Goal: Information Seeking & Learning: Find specific fact

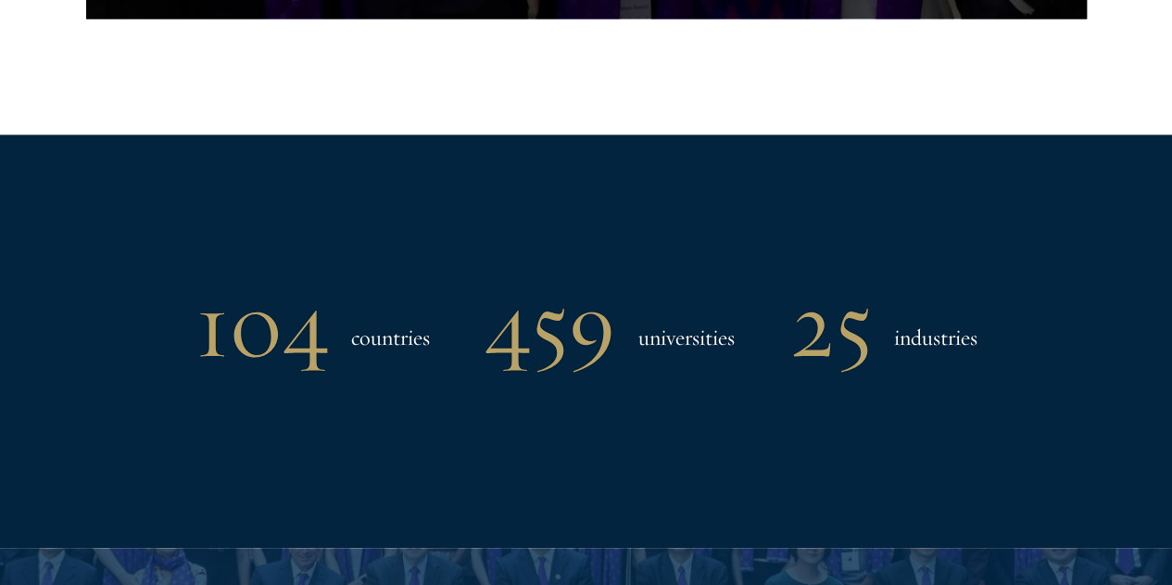
scroll to position [1791, 0]
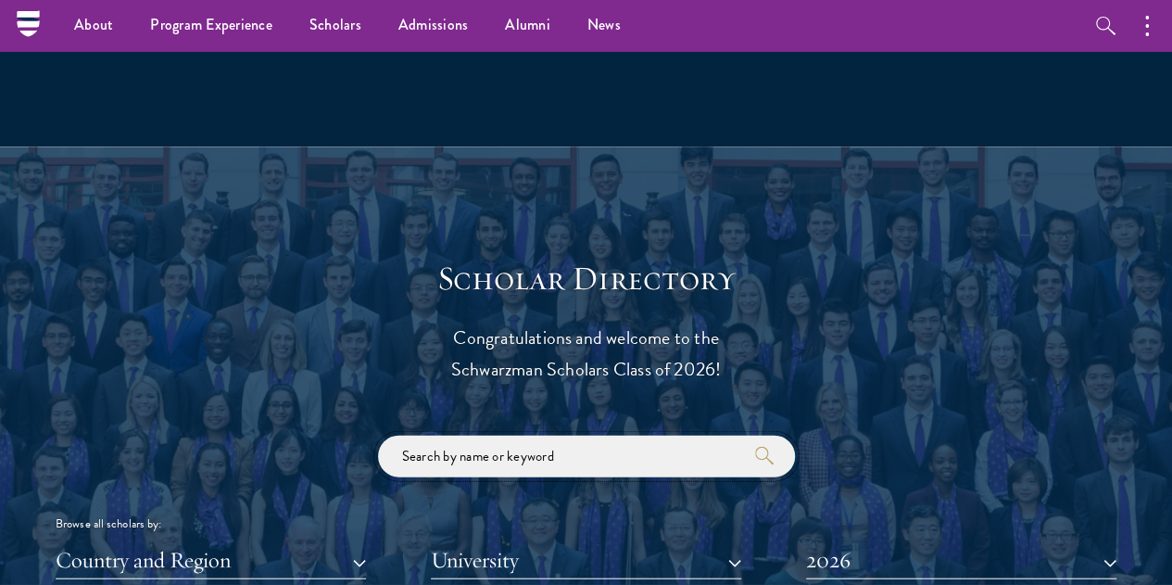
click at [477, 435] on input "search" at bounding box center [586, 456] width 417 height 42
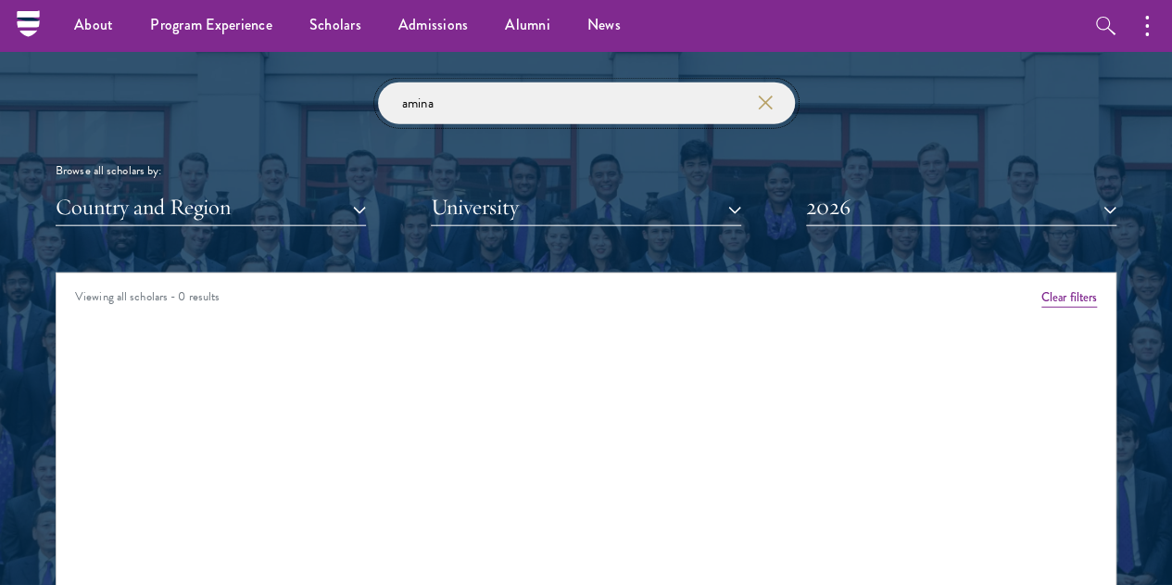
scroll to position [2099, 0]
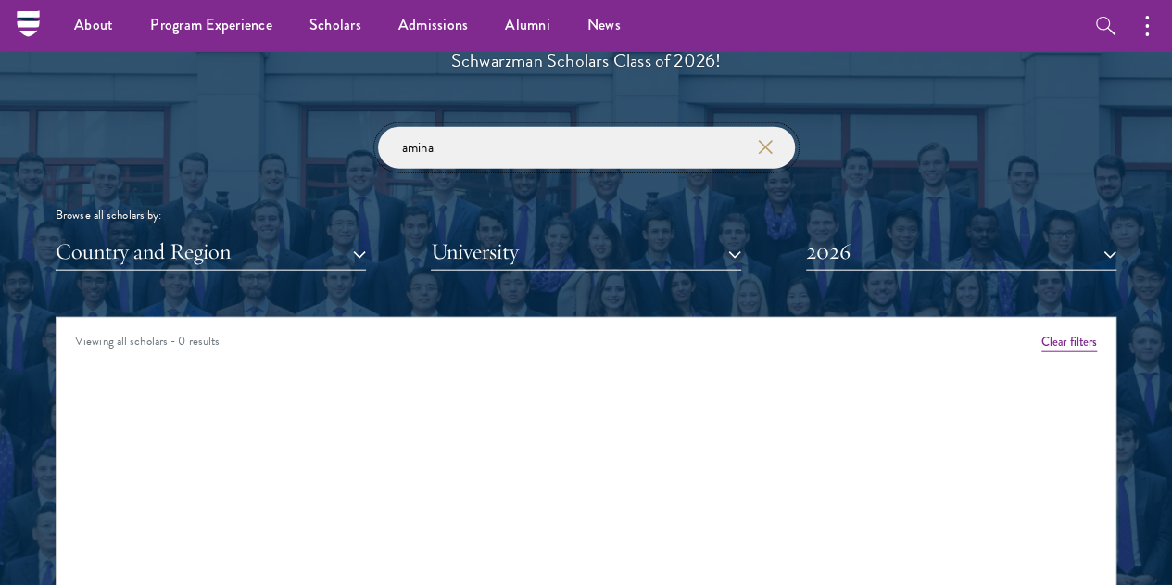
type input "amina"
click at [928, 233] on button "2026" at bounding box center [961, 252] width 310 height 38
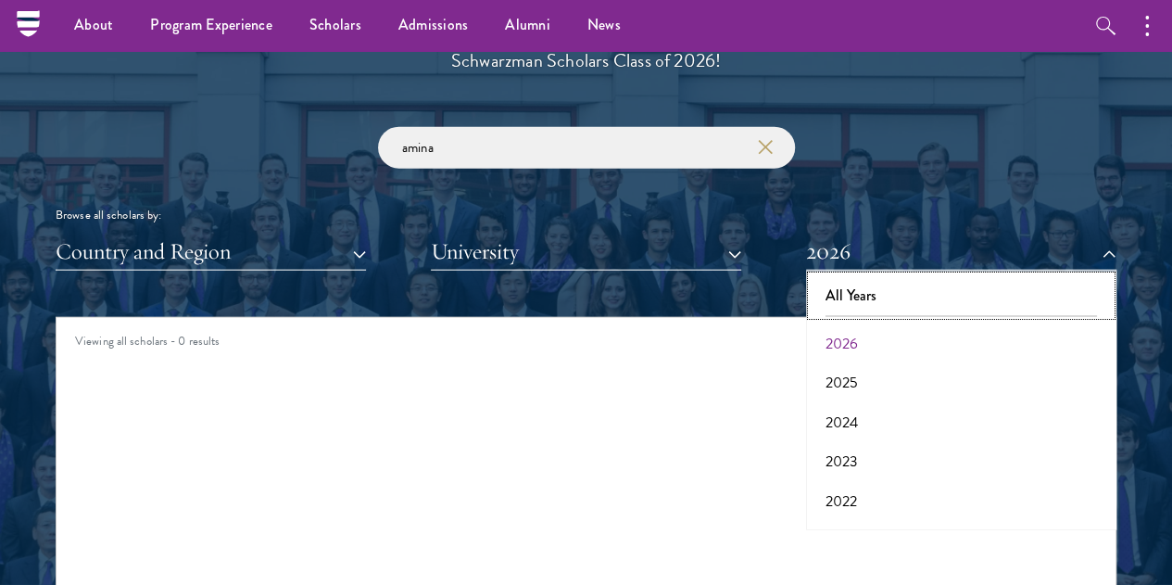
click at [889, 276] on button "All Years" at bounding box center [961, 295] width 299 height 39
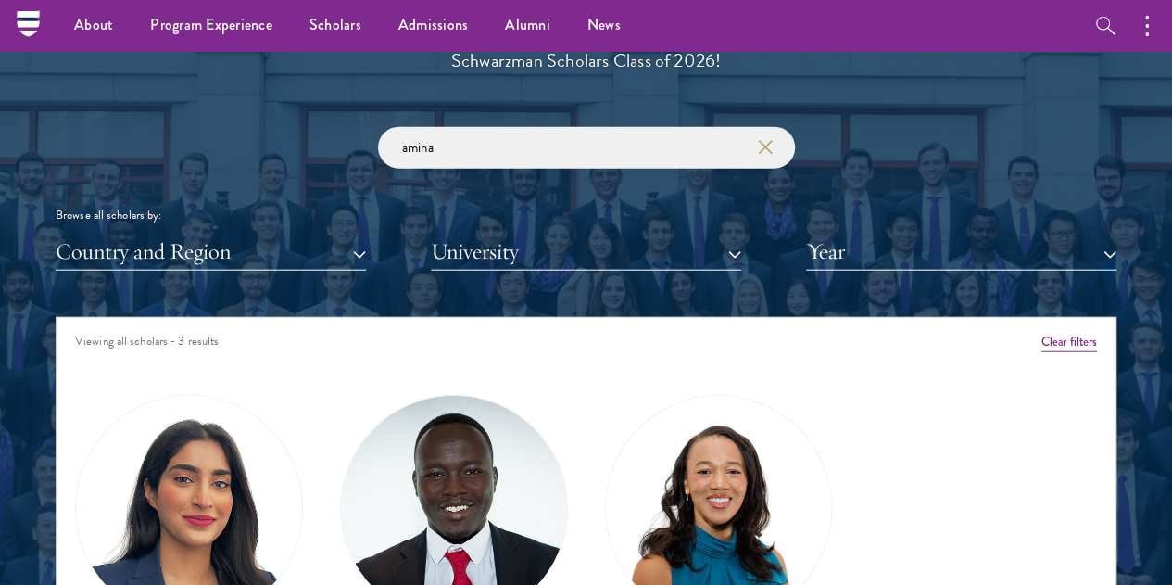
click at [876, 164] on div "amina Browse all scholars by: Country and Region All Countries and Regions [GEO…" at bounding box center [586, 199] width 1061 height 144
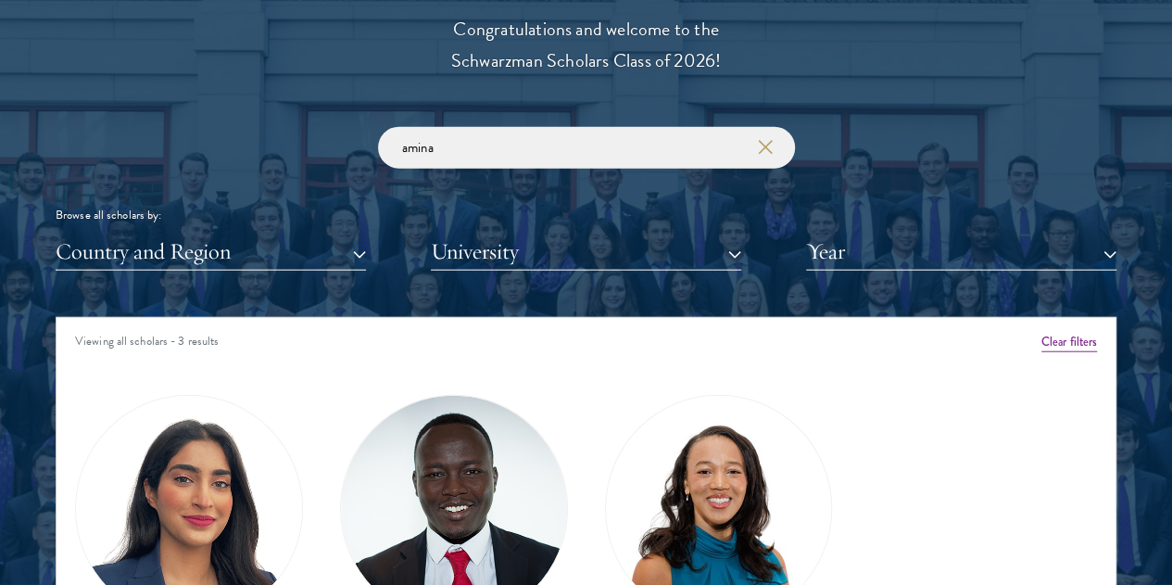
scroll to position [2264, 0]
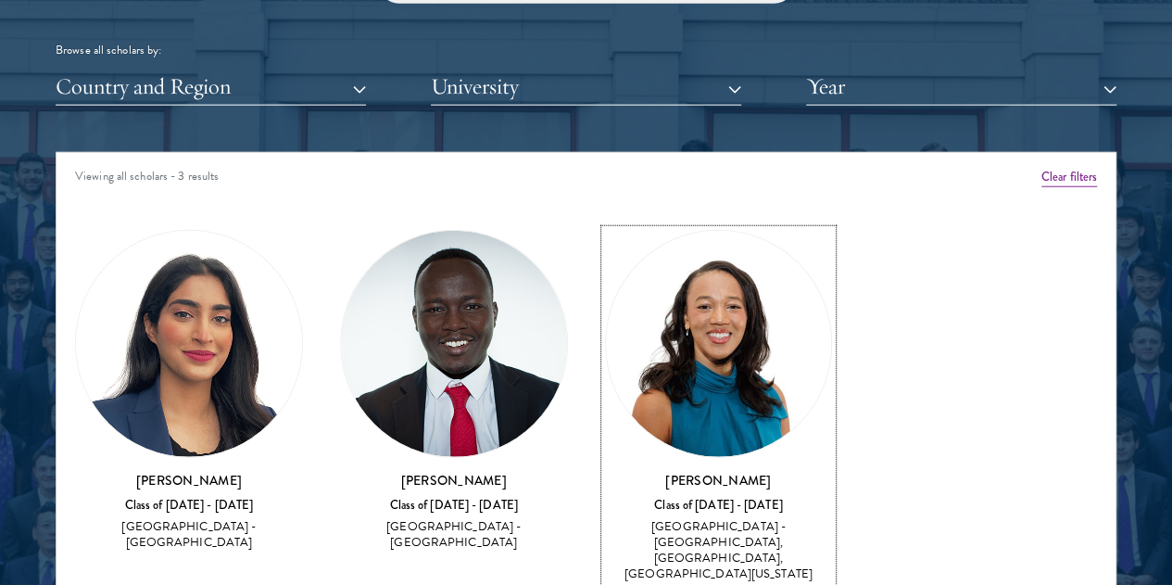
click at [605, 471] on h3 "[PERSON_NAME]" at bounding box center [719, 480] width 228 height 19
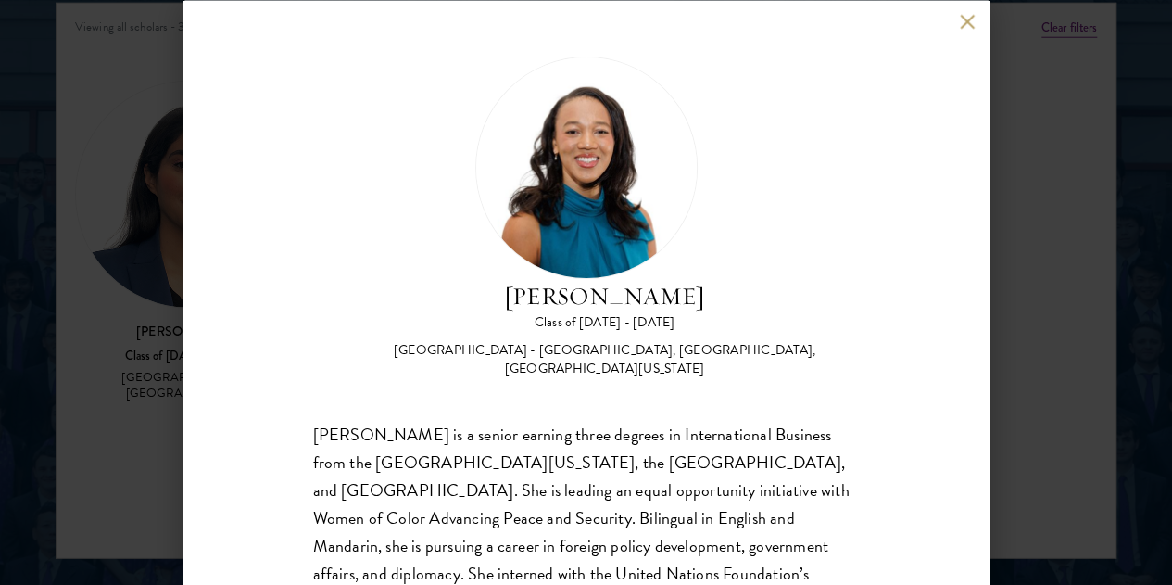
drag, startPoint x: 673, startPoint y: 120, endPoint x: 586, endPoint y: 97, distance: 89.0
click at [586, 278] on h2 "[PERSON_NAME]" at bounding box center [605, 295] width 510 height 35
click at [568, 89] on div "[PERSON_NAME] Class of [DATE] - [DATE] [GEOGRAPHIC_DATA] - [GEOGRAPHIC_DATA], […" at bounding box center [586, 217] width 547 height 322
drag, startPoint x: 580, startPoint y: 92, endPoint x: 673, endPoint y: 123, distance: 97.9
click at [673, 278] on h2 "[PERSON_NAME]" at bounding box center [605, 295] width 510 height 35
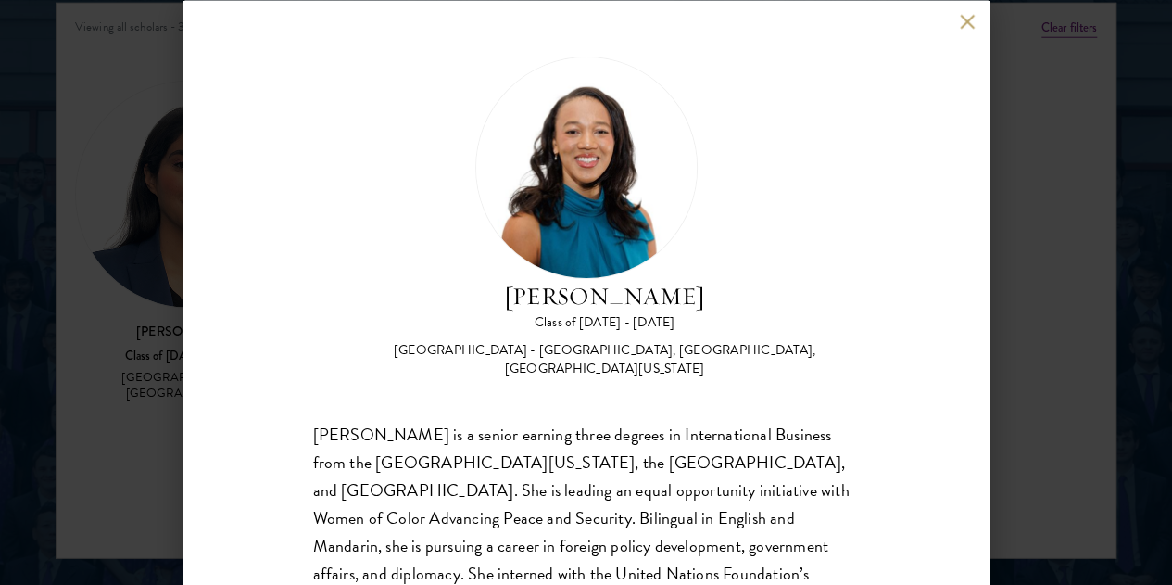
copy h2 "[PERSON_NAME]"
click at [800, 341] on div "[GEOGRAPHIC_DATA] - [GEOGRAPHIC_DATA], [GEOGRAPHIC_DATA], [GEOGRAPHIC_DATA][US_…" at bounding box center [605, 359] width 510 height 37
click at [965, 16] on button at bounding box center [968, 22] width 16 height 16
